Goal: Information Seeking & Learning: Learn about a topic

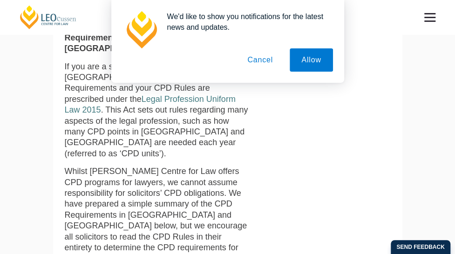
click at [263, 60] on button "Cancel" at bounding box center [260, 59] width 49 height 23
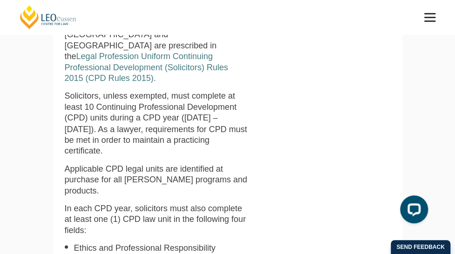
scroll to position [575, 0]
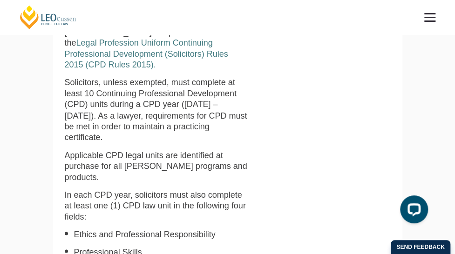
click at [53, 178] on section "CPD Requirements and Rules CPD Rules Continuing Professional Development (CPD) …" at bounding box center [228, 69] width 350 height 933
